Goal: Navigation & Orientation: Find specific page/section

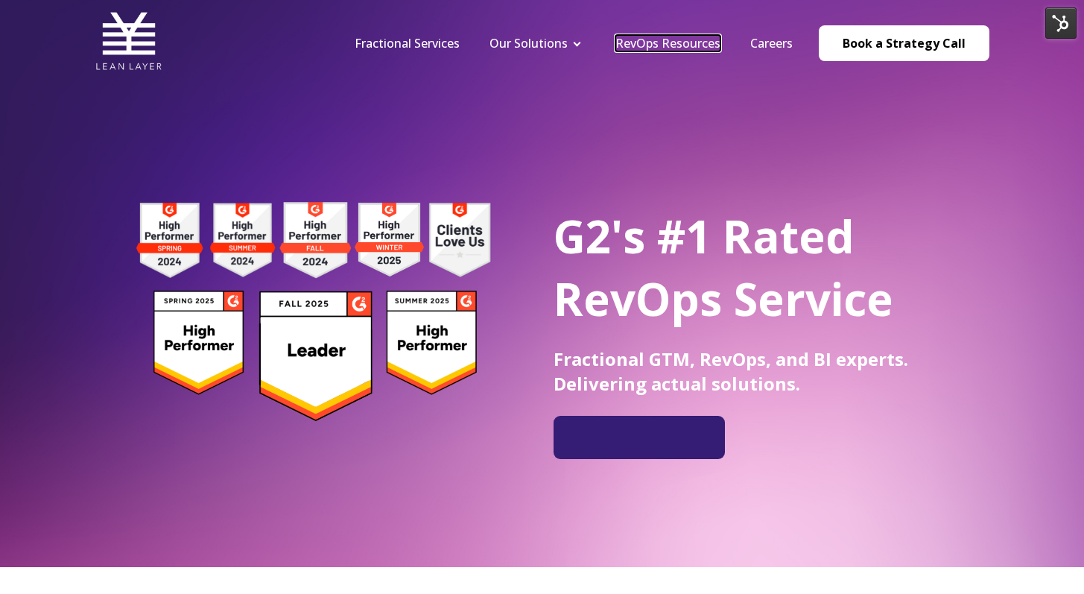
click at [660, 42] on link "RevOps Resources" at bounding box center [668, 43] width 105 height 16
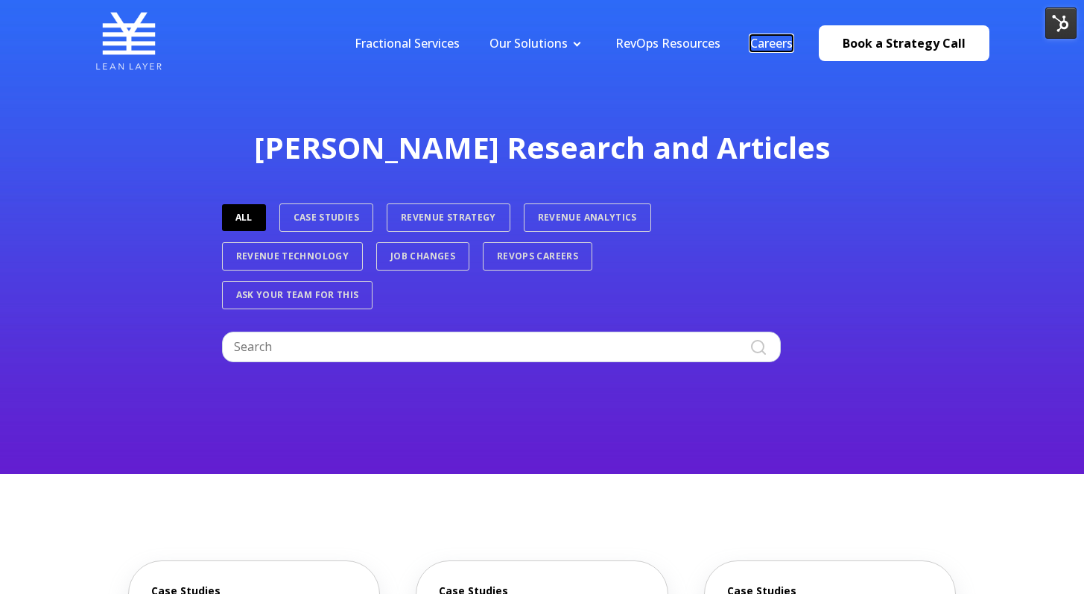
click at [762, 45] on link "Careers" at bounding box center [772, 43] width 42 height 16
